Goal: Find specific page/section: Find specific page/section

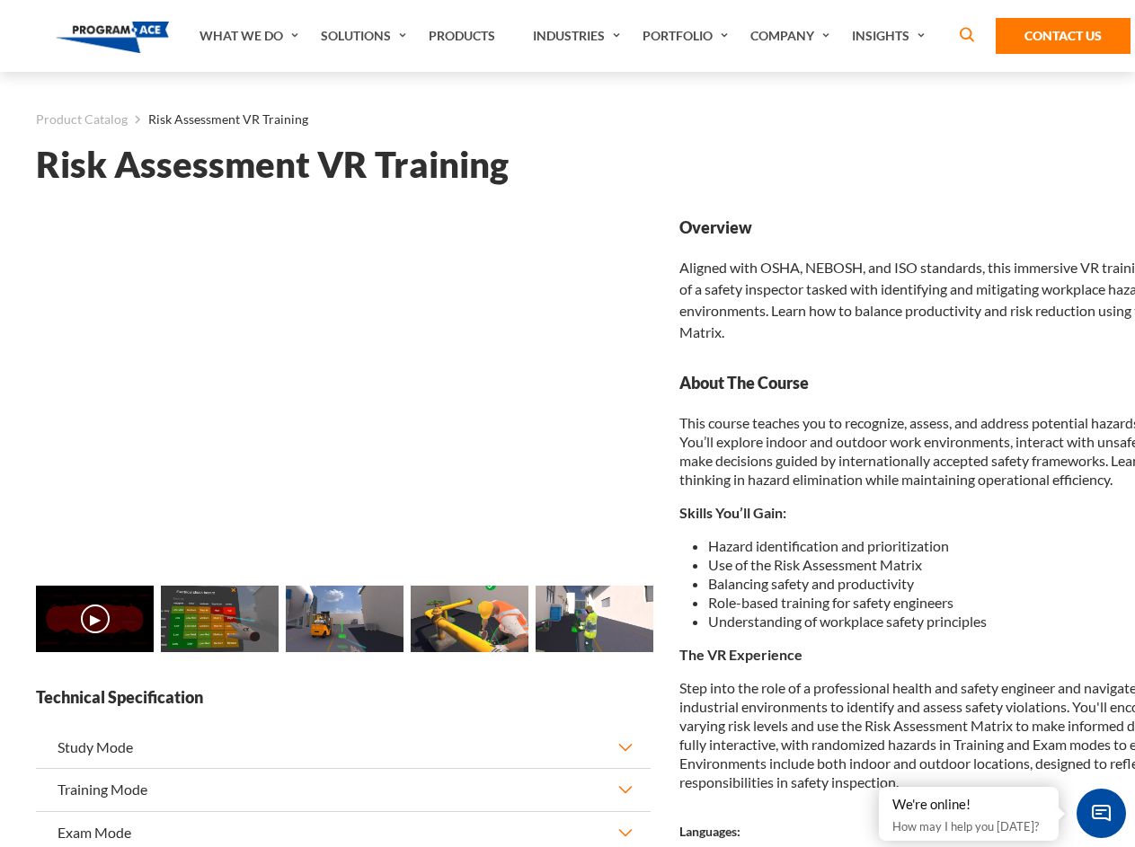
click at [366, 36] on link "Solutions" at bounding box center [366, 36] width 108 height 72
click at [0, 0] on div "AI & Computer Vision Solutions Computer Vision Quality Control AI tools for fas…" at bounding box center [0, 0] width 0 height 0
click at [0, 0] on div "AI & Computer Vision Solutions Virtual Training Solutions Virtual Tour Solution…" at bounding box center [0, 0] width 0 height 0
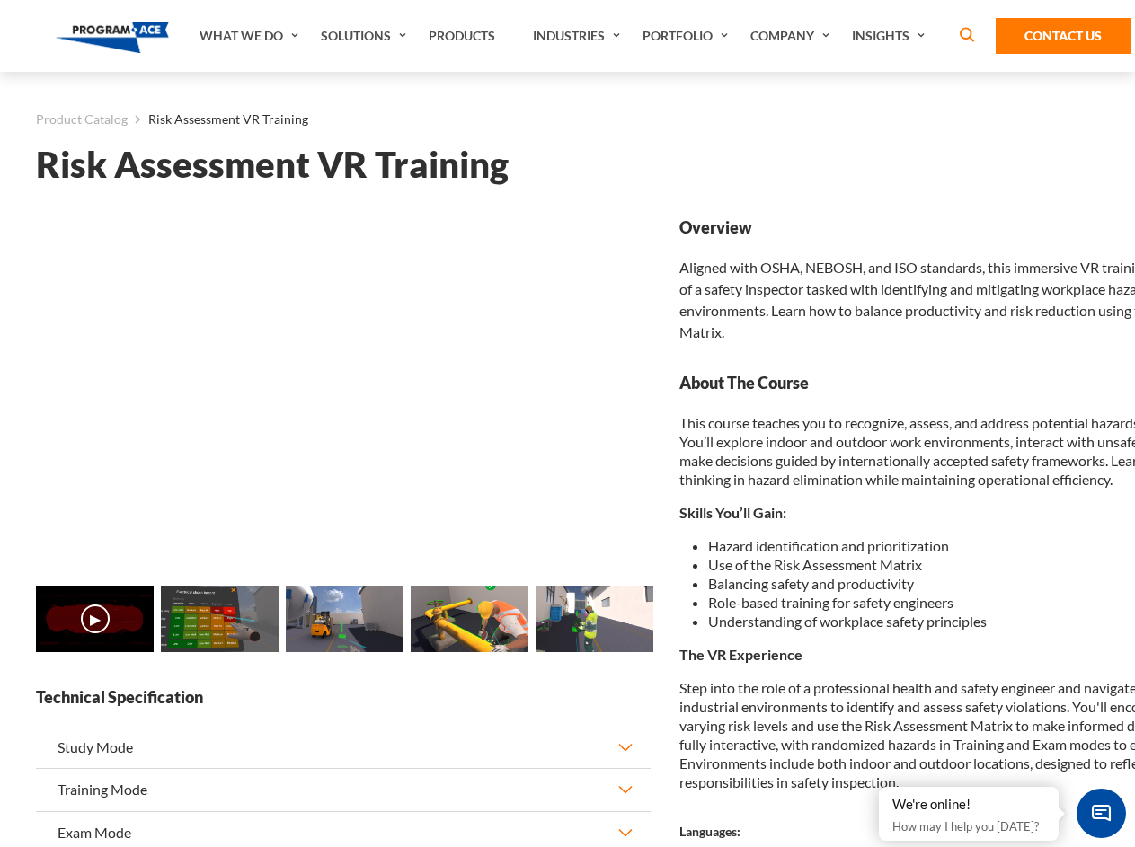
click at [0, 0] on div "AI & Computer Vision Solutions Virtual Training Solutions Virtual Tour Solution…" at bounding box center [0, 0] width 0 height 0
click at [0, 0] on div "AI & Computer Vision Solutions Computer Vision Quality Control AI tools for fas…" at bounding box center [0, 0] width 0 height 0
